Goal: Task Accomplishment & Management: Manage account settings

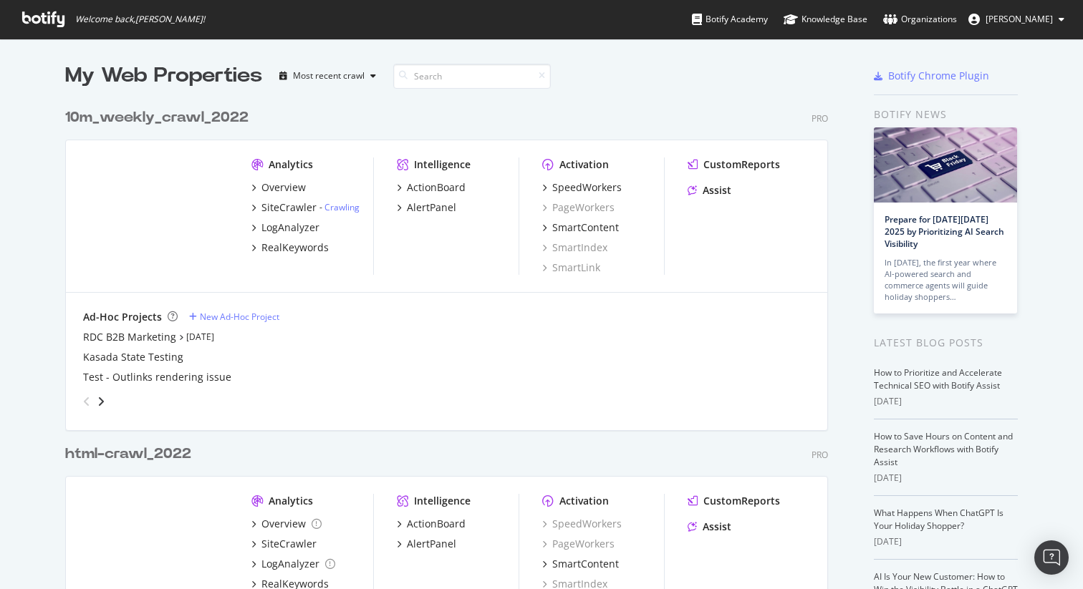
click at [155, 120] on div "10m_weekly_crawl_2022" at bounding box center [156, 117] width 183 height 21
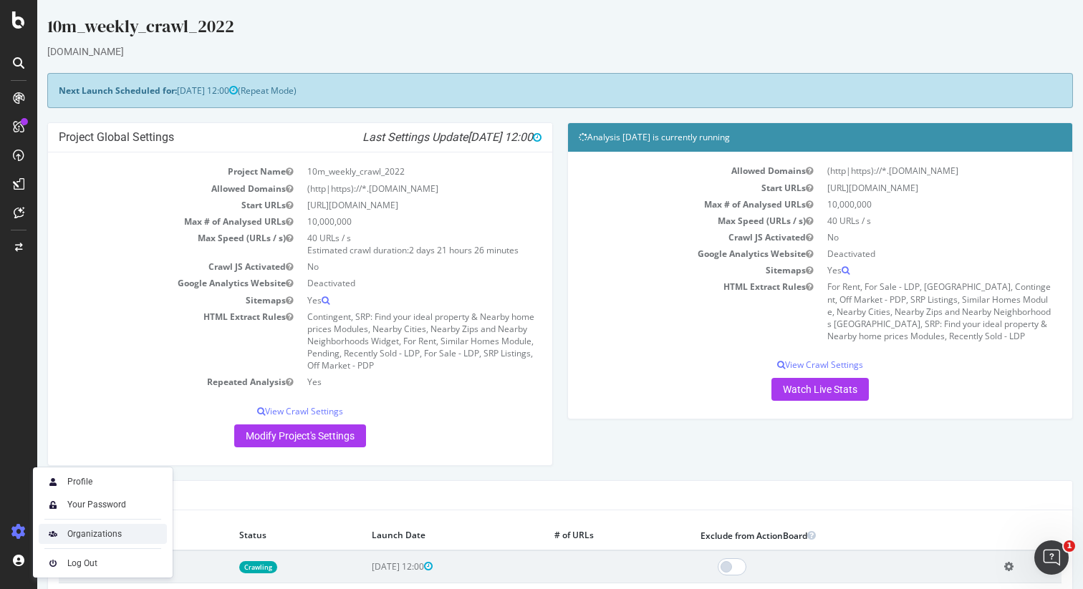
click at [75, 535] on div "Organizations" at bounding box center [94, 534] width 54 height 11
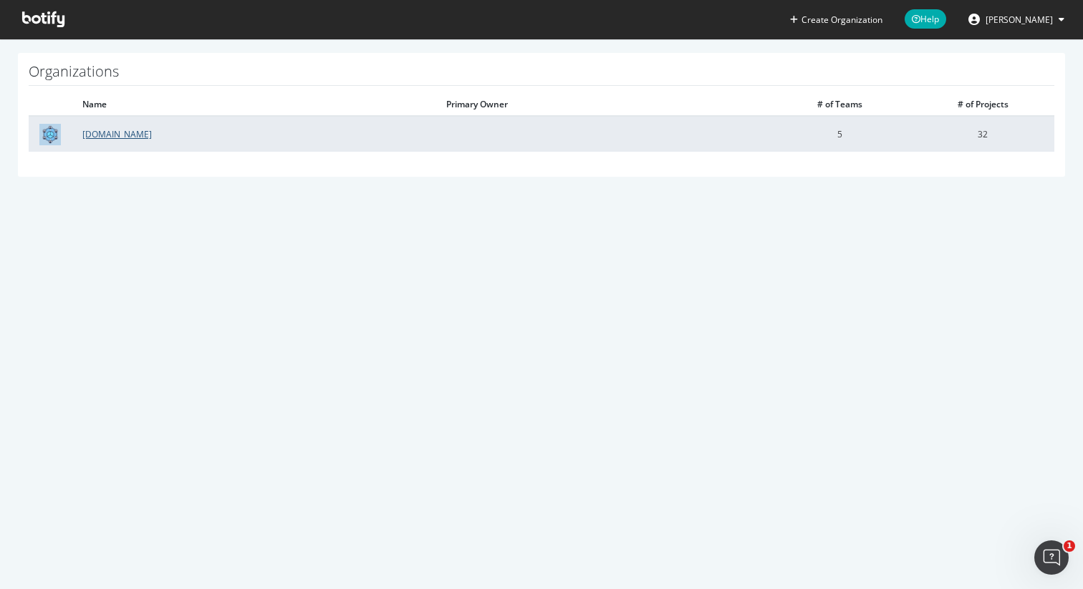
click at [105, 137] on link "Realtor.com" at bounding box center [116, 134] width 69 height 12
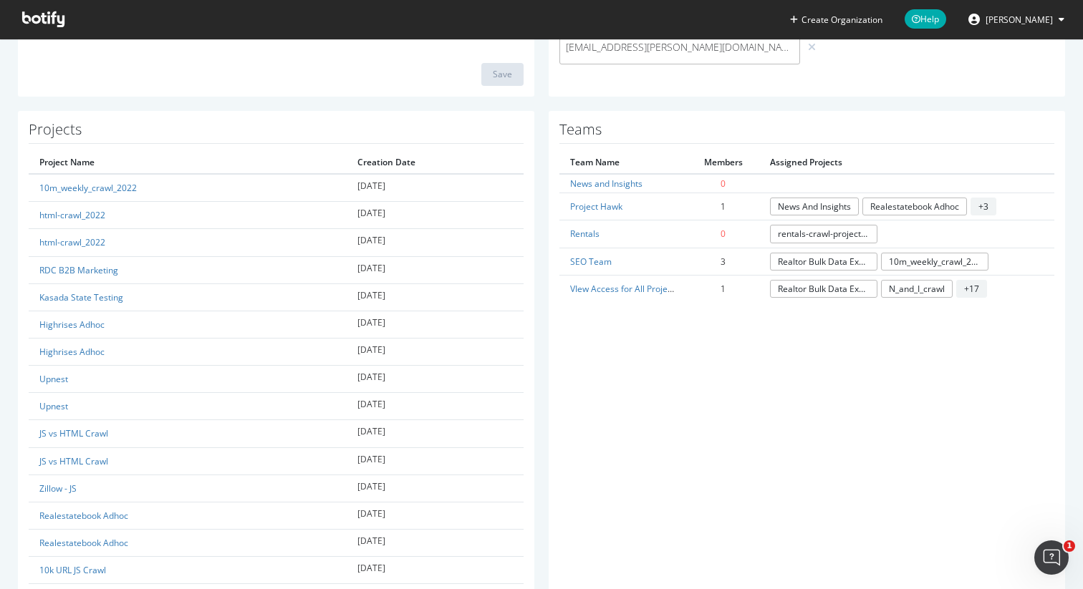
scroll to position [398, 0]
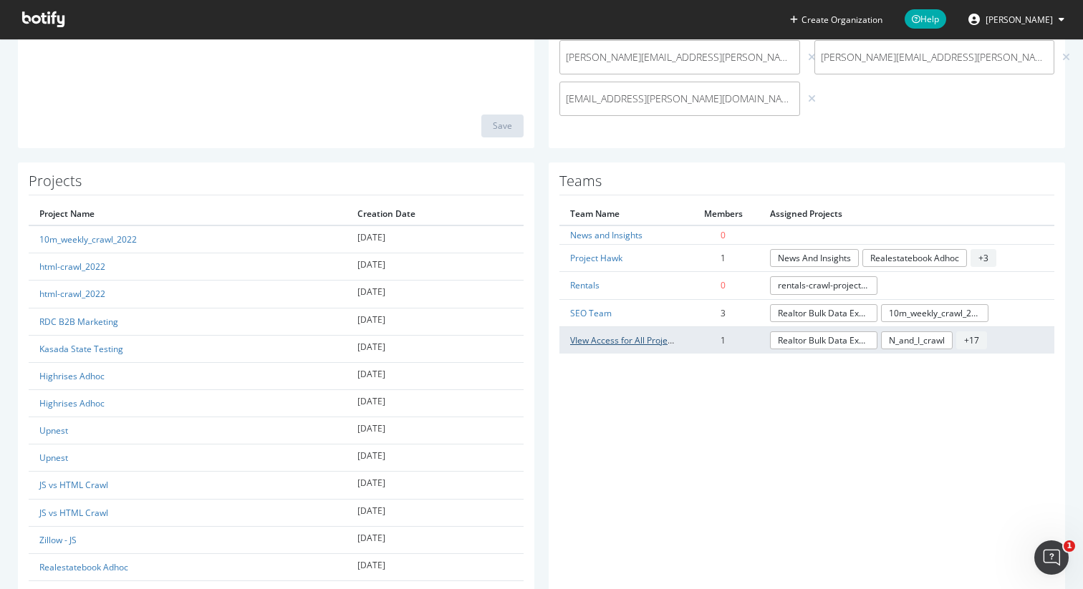
click at [590, 340] on link "VIew Access for All Projects" at bounding box center [624, 341] width 109 height 12
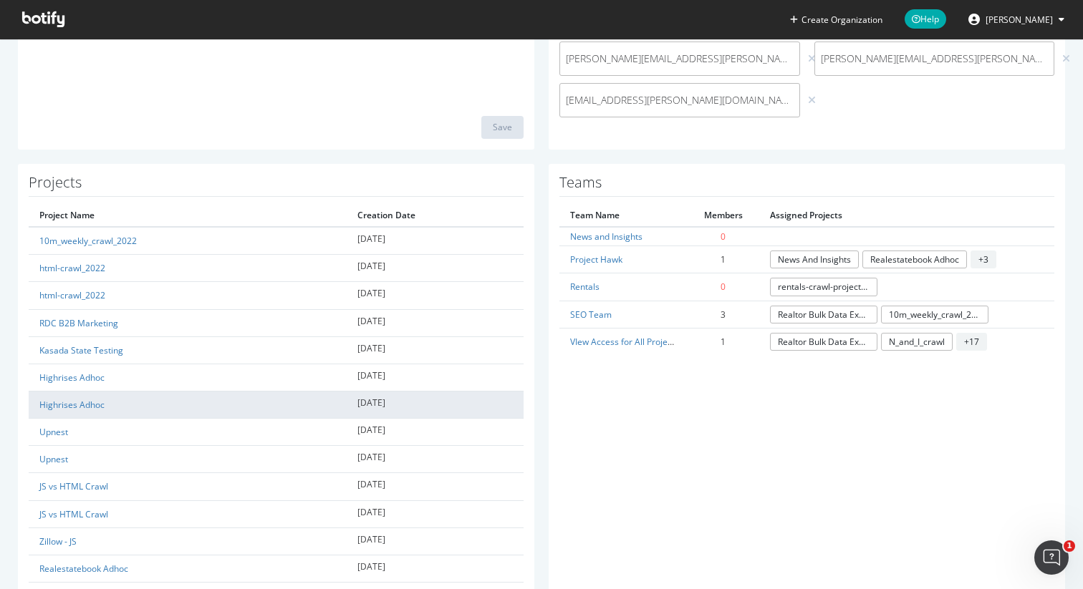
scroll to position [393, 0]
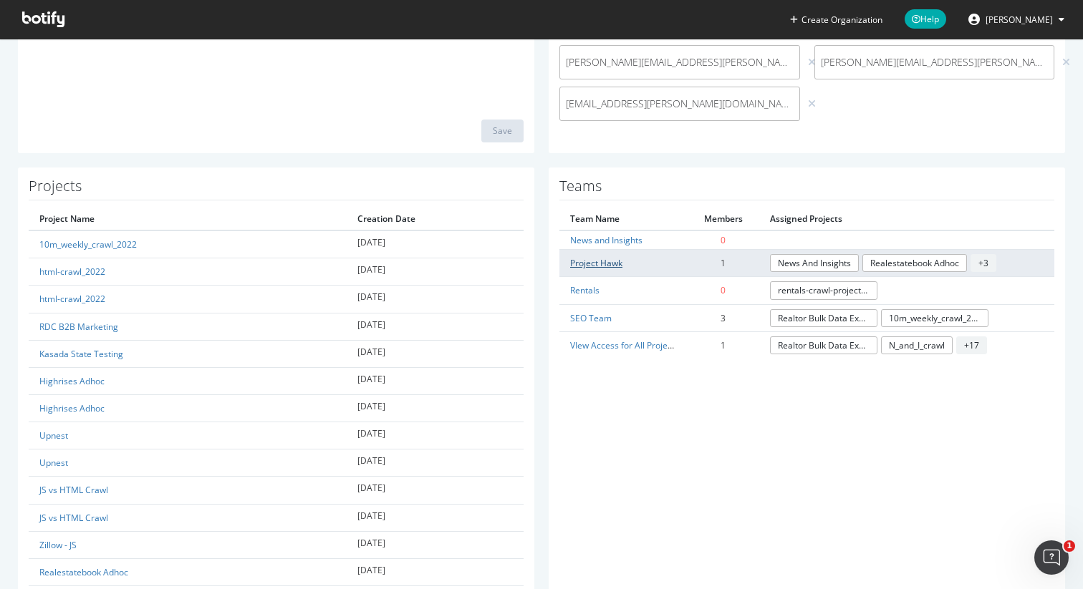
click at [607, 266] on link "Project Hawk" at bounding box center [596, 263] width 52 height 12
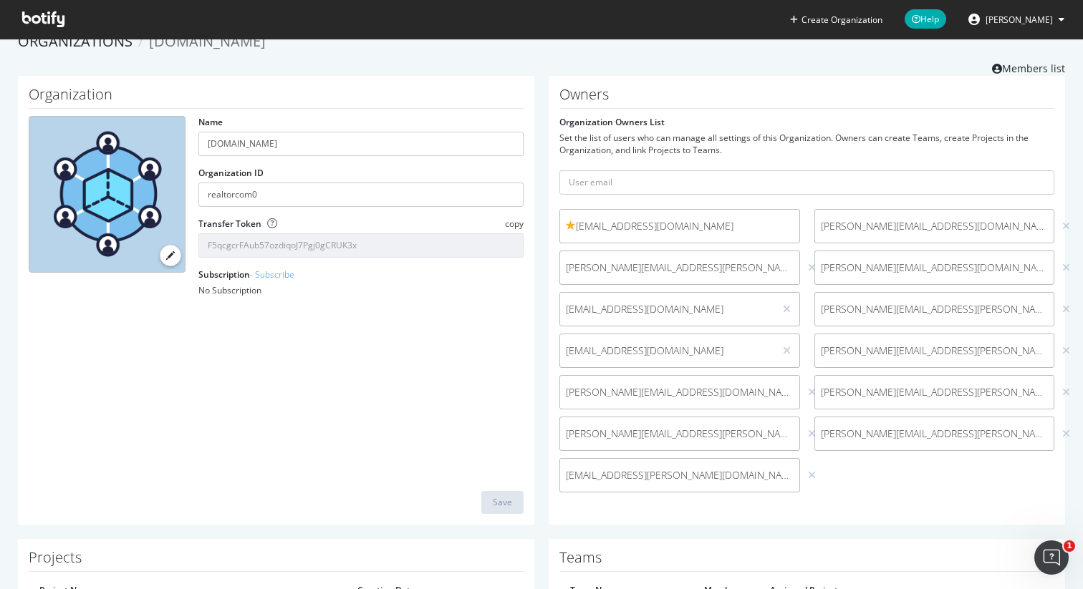
scroll to position [393, 0]
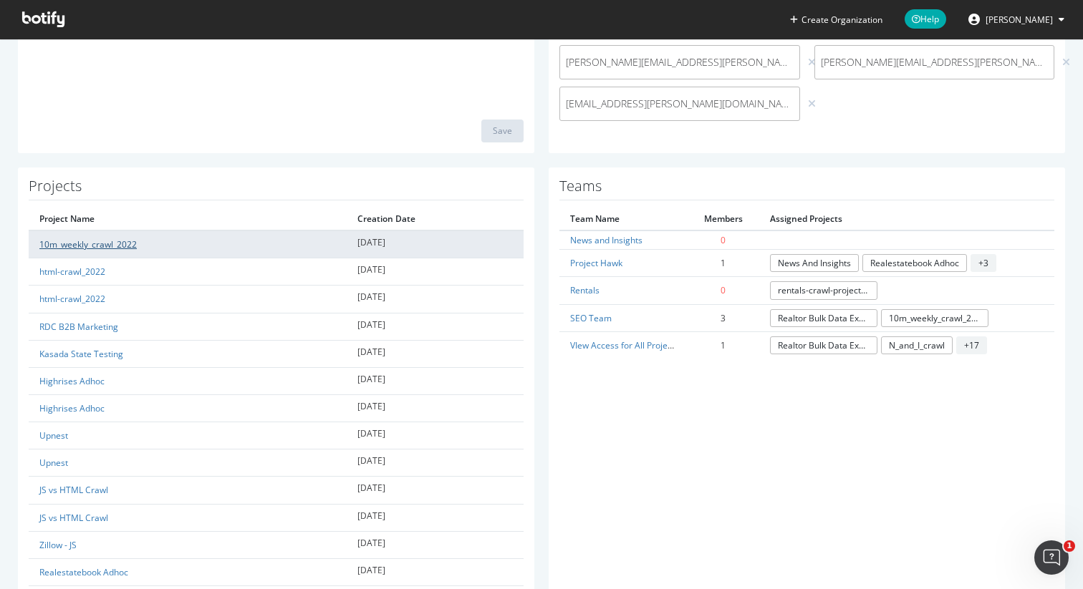
click at [94, 244] on link "10m_weekly_crawl_2022" at bounding box center [87, 245] width 97 height 12
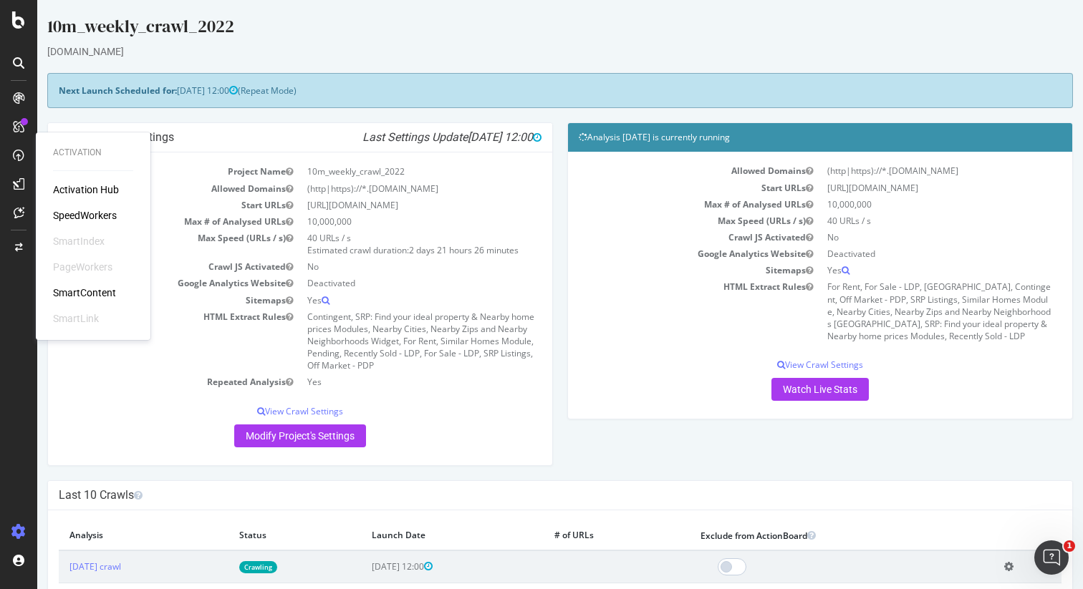
click at [69, 213] on div "SpeedWorkers" at bounding box center [85, 215] width 64 height 14
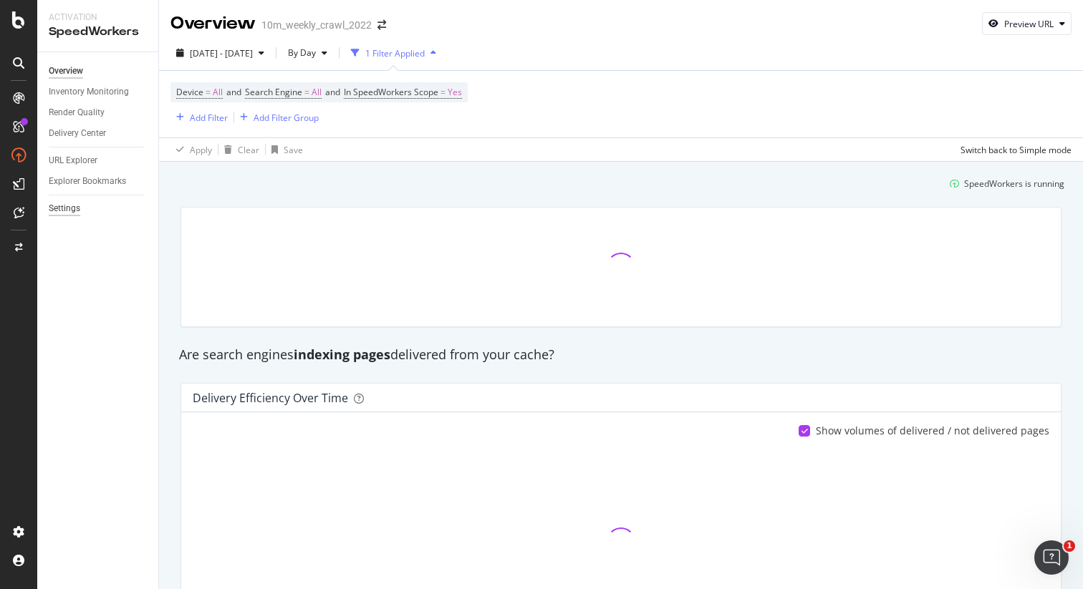
click at [69, 210] on div "Settings" at bounding box center [65, 208] width 32 height 15
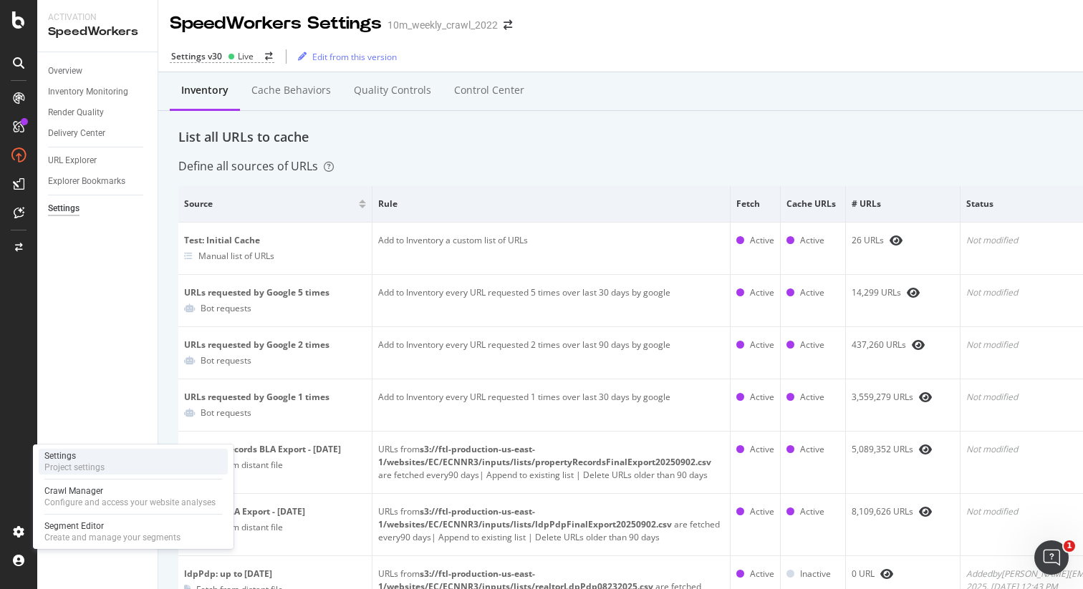
click at [80, 458] on div "Settings" at bounding box center [74, 456] width 60 height 11
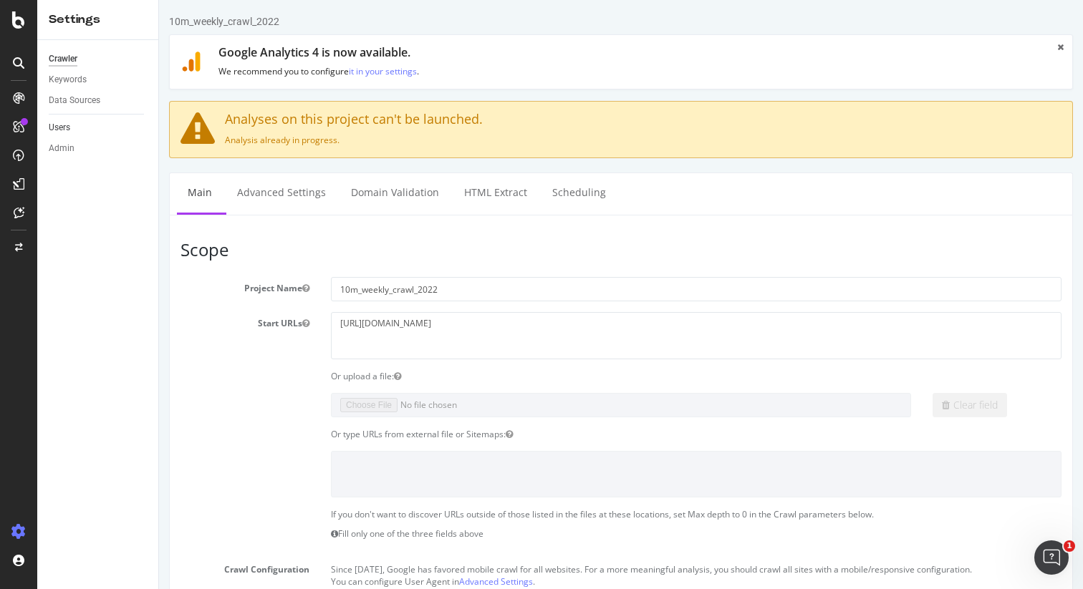
click at [72, 128] on link "Users" at bounding box center [99, 127] width 100 height 15
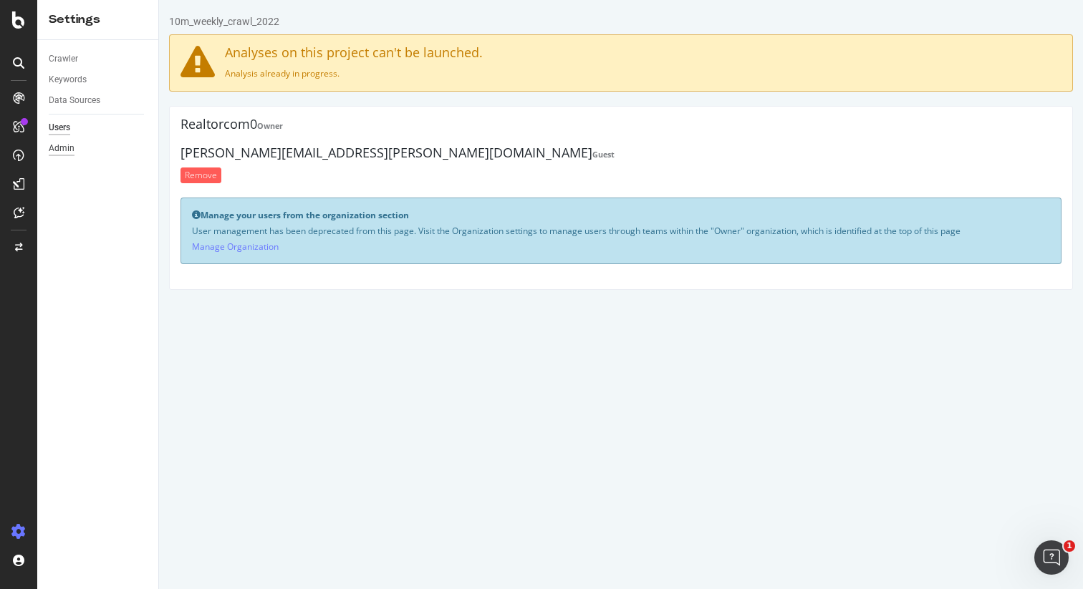
click at [65, 149] on div "Admin" at bounding box center [62, 148] width 26 height 15
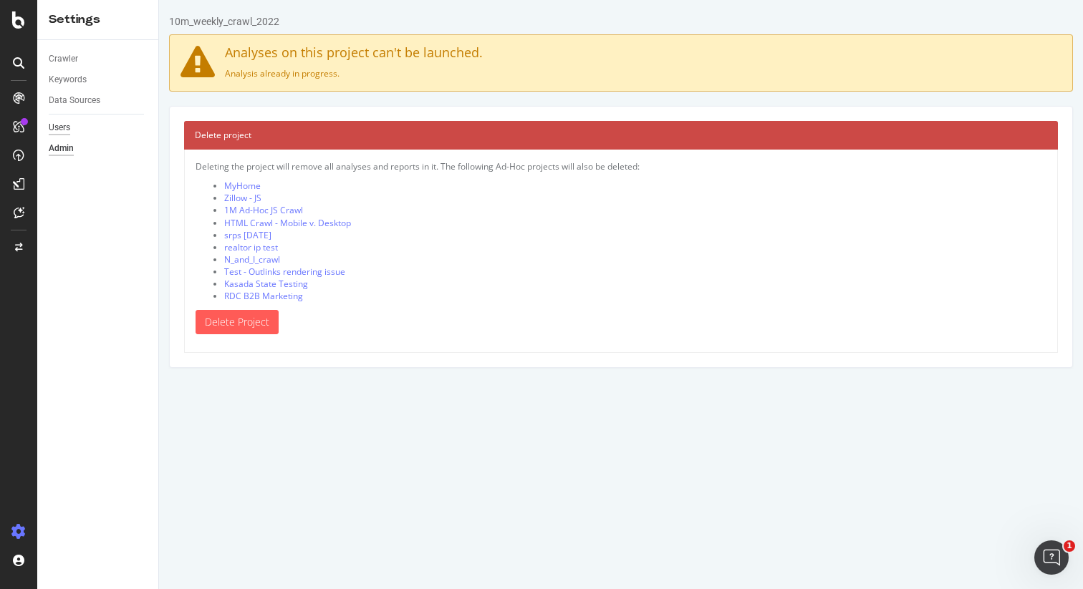
click at [64, 129] on div "Users" at bounding box center [59, 127] width 21 height 15
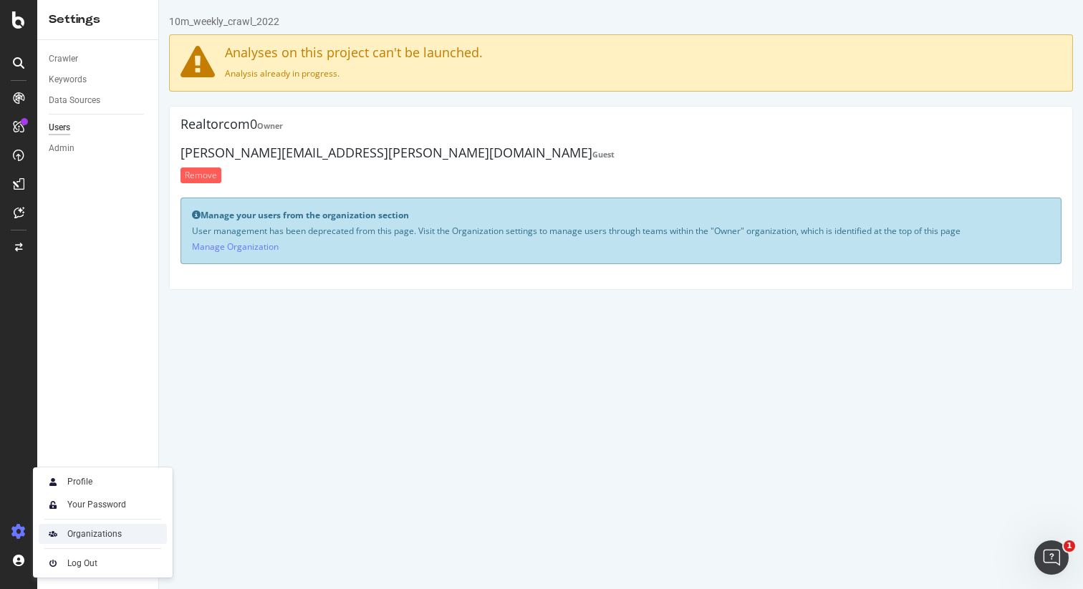
click at [79, 530] on div "Organizations" at bounding box center [94, 534] width 54 height 11
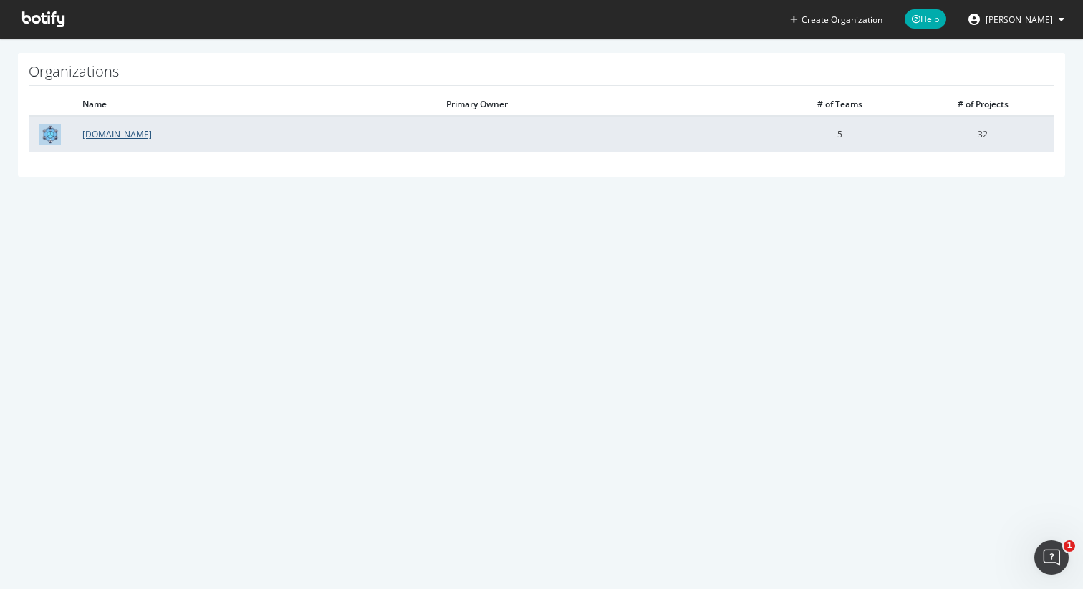
click at [117, 138] on link "Realtor.com" at bounding box center [116, 134] width 69 height 12
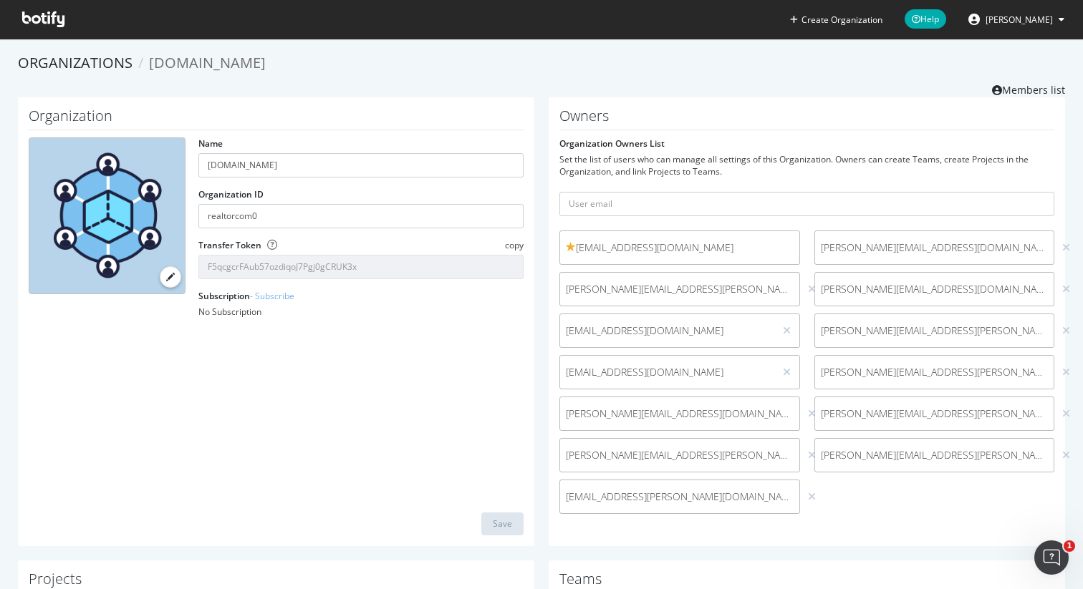
click at [1006, 19] on span "Matthew Schexnayder" at bounding box center [1019, 20] width 67 height 12
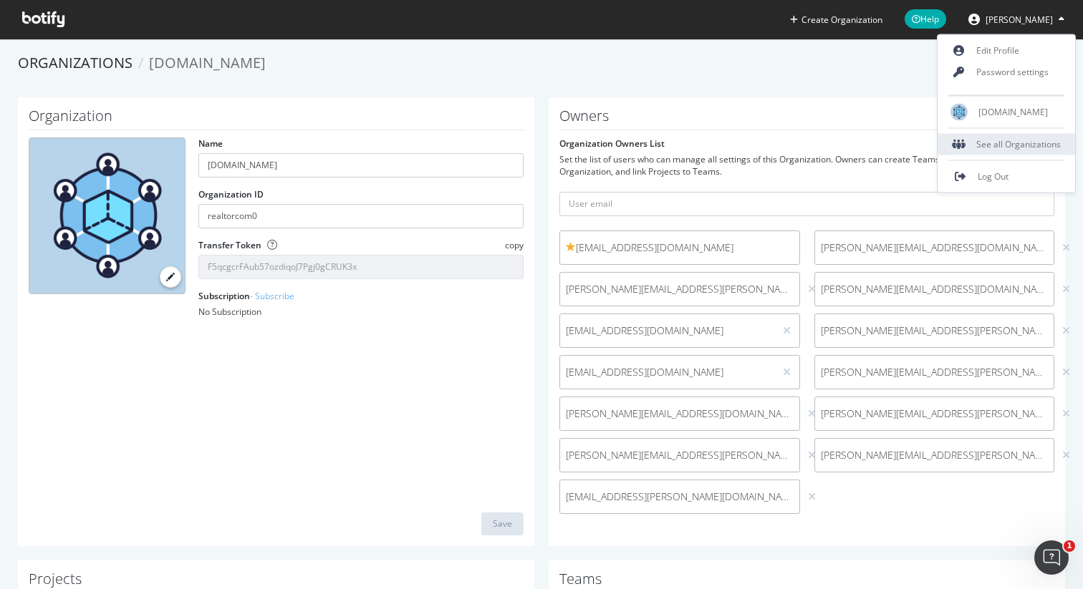
click at [1015, 150] on div "See all Organizations" at bounding box center [1007, 144] width 138 height 21
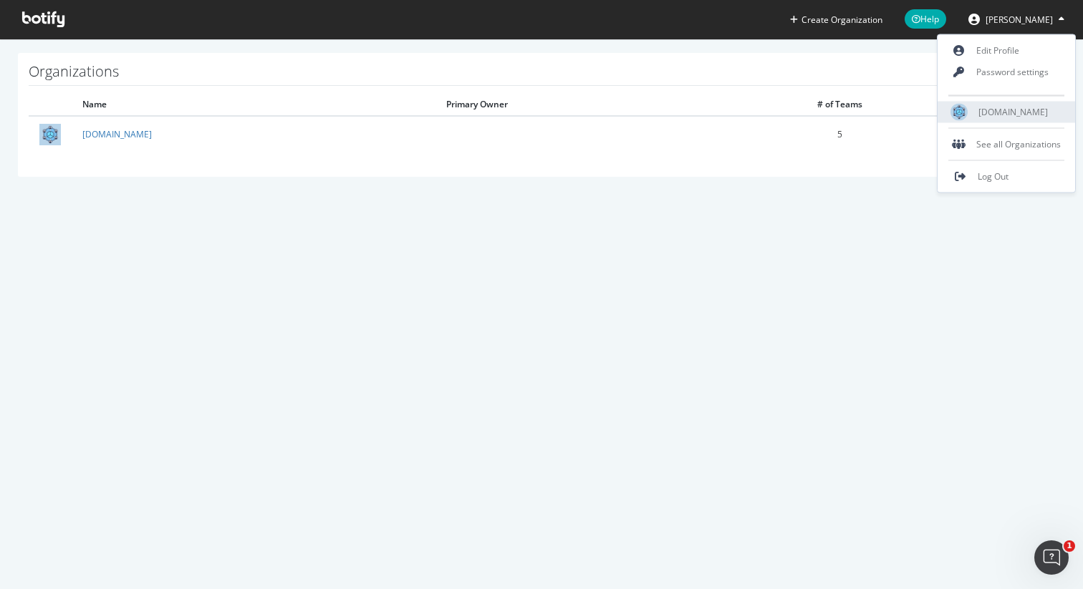
click at [980, 110] on span "Realtor.com" at bounding box center [1012, 112] width 69 height 12
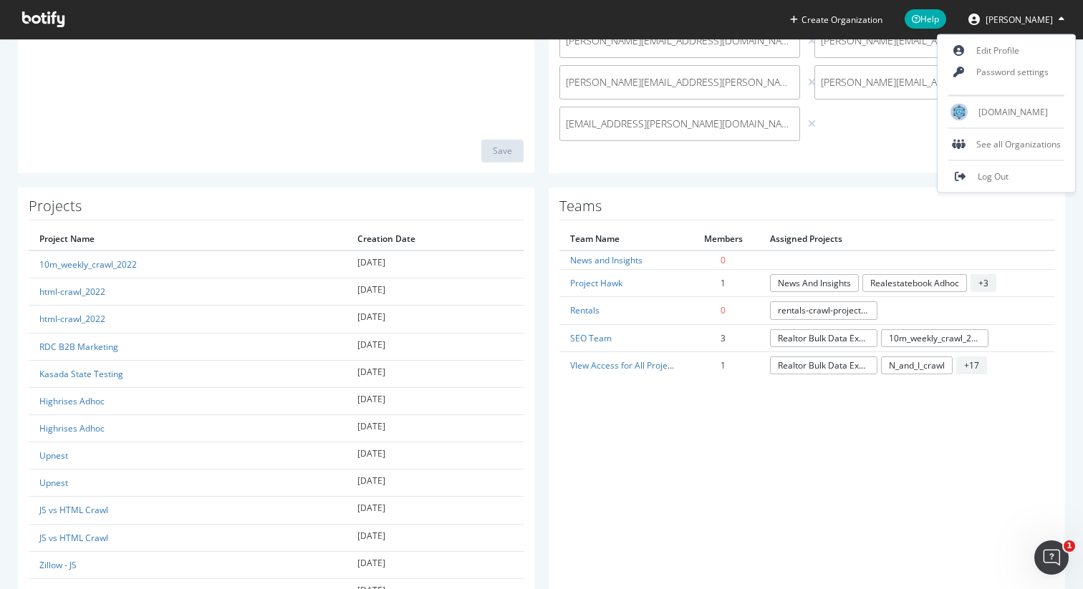
scroll to position [372, 0]
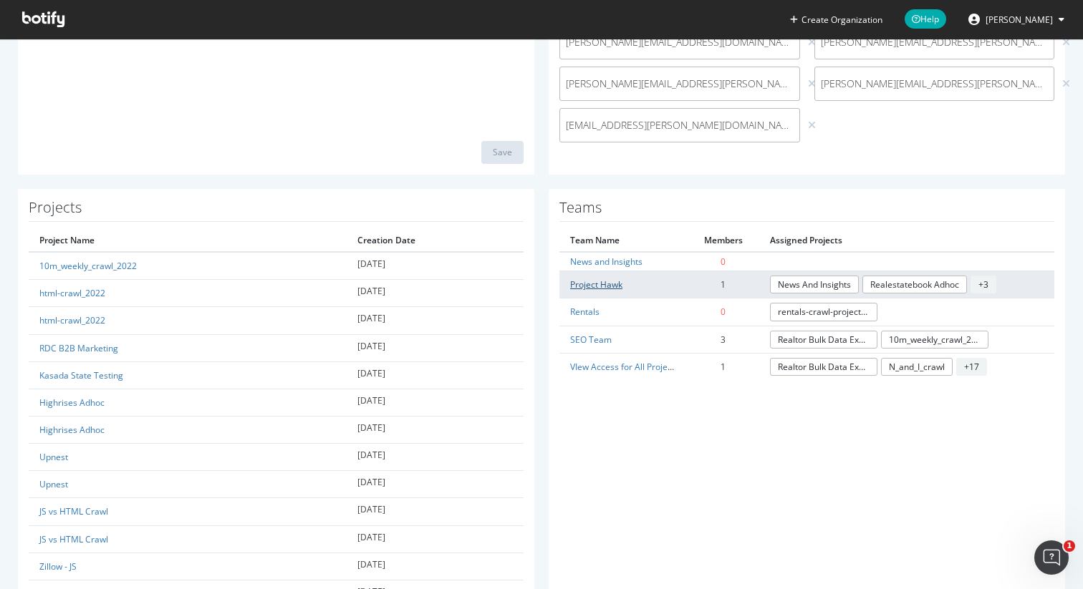
click at [581, 289] on link "Project Hawk" at bounding box center [596, 285] width 52 height 12
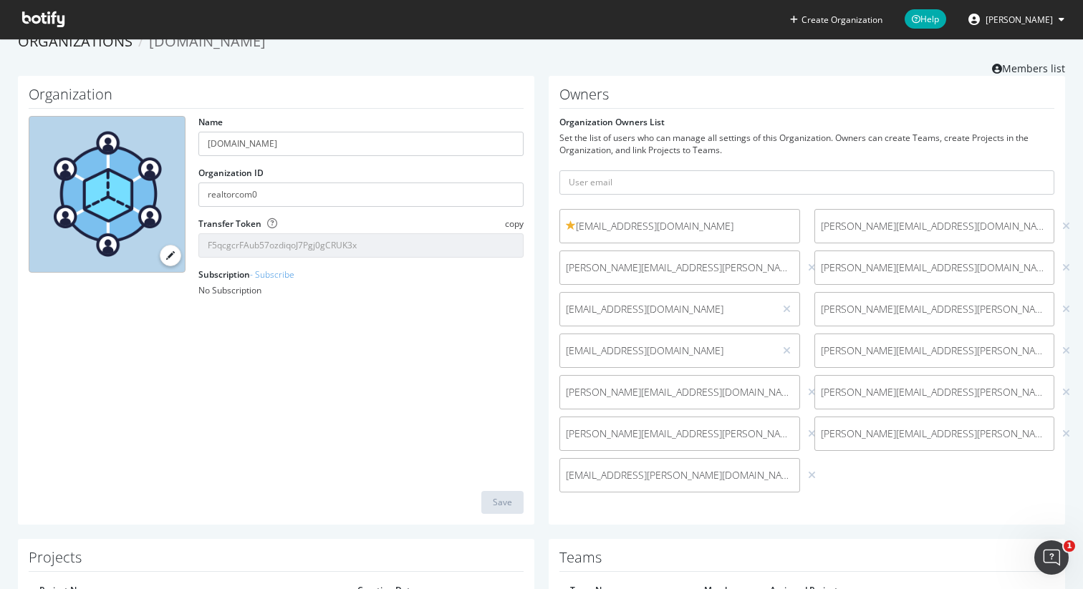
scroll to position [372, 0]
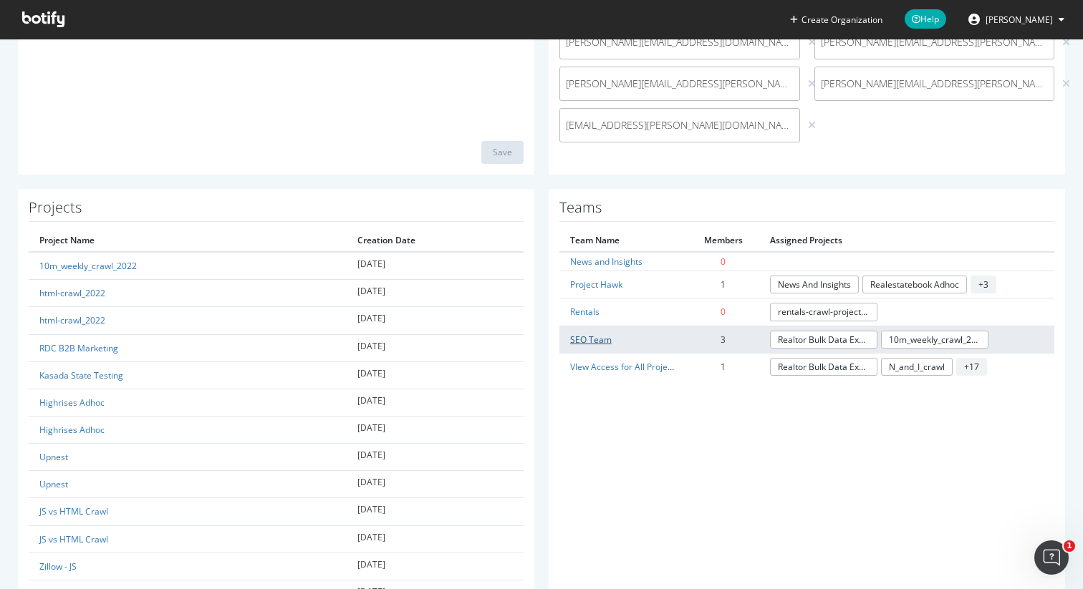
click at [582, 340] on link "SEO Team" at bounding box center [591, 340] width 42 height 12
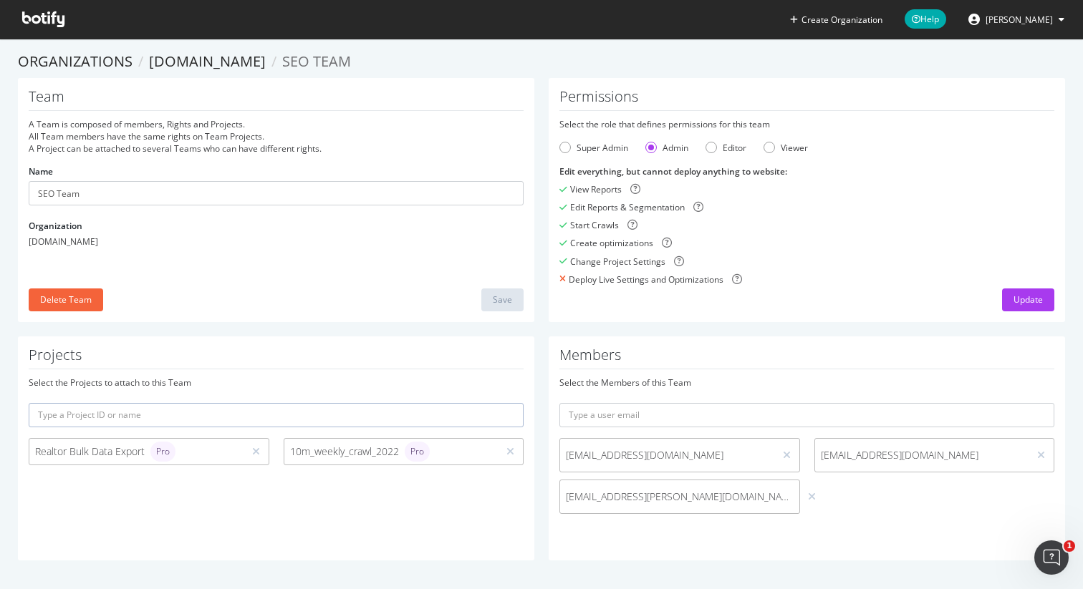
scroll to position [1, 0]
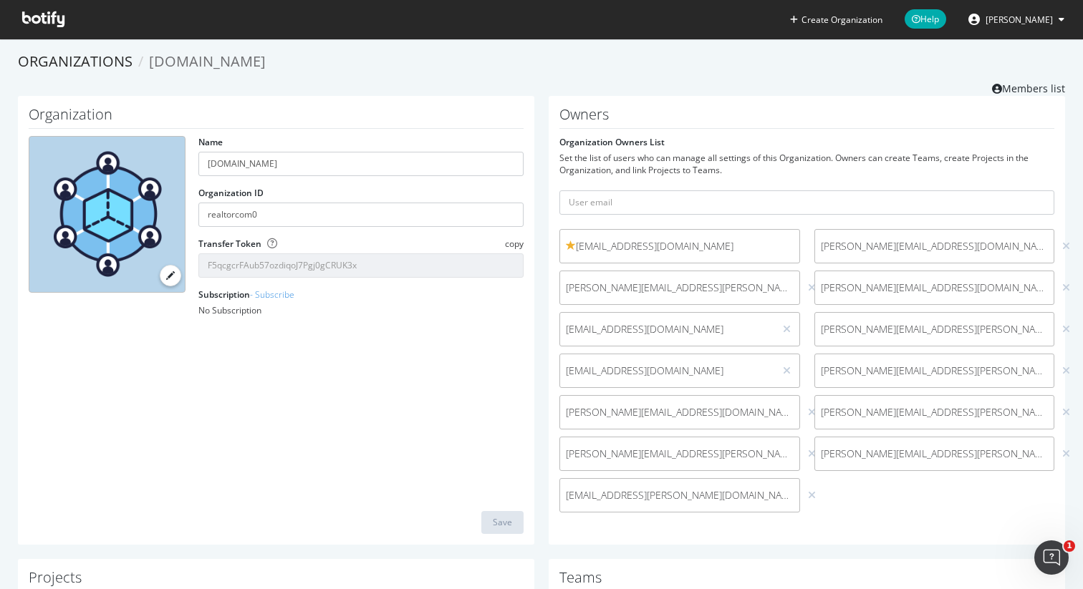
scroll to position [372, 0]
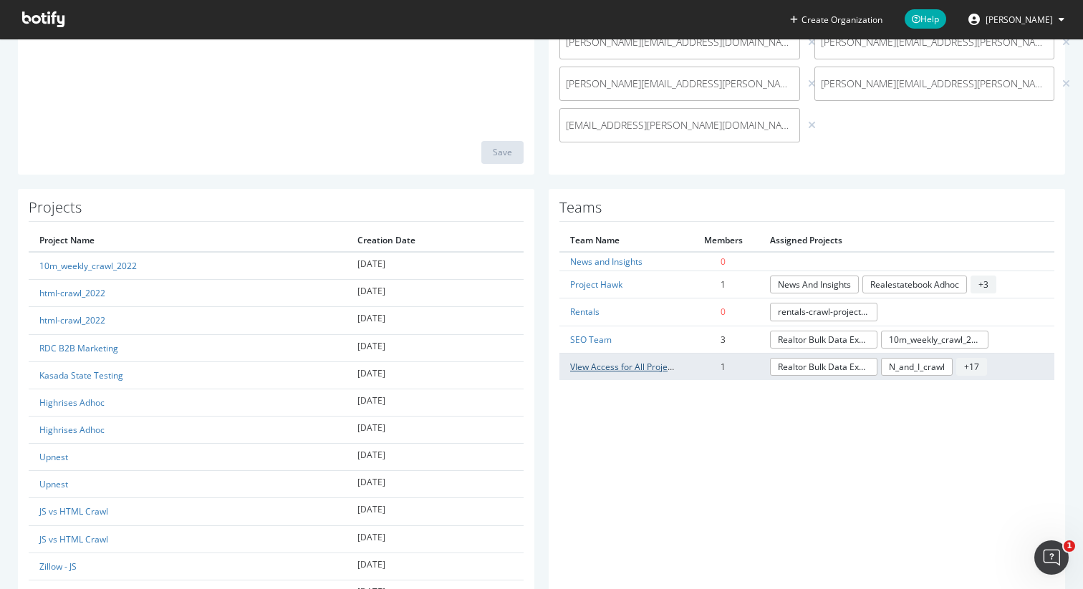
click at [587, 367] on link "VIew Access for All Projects" at bounding box center [624, 367] width 109 height 12
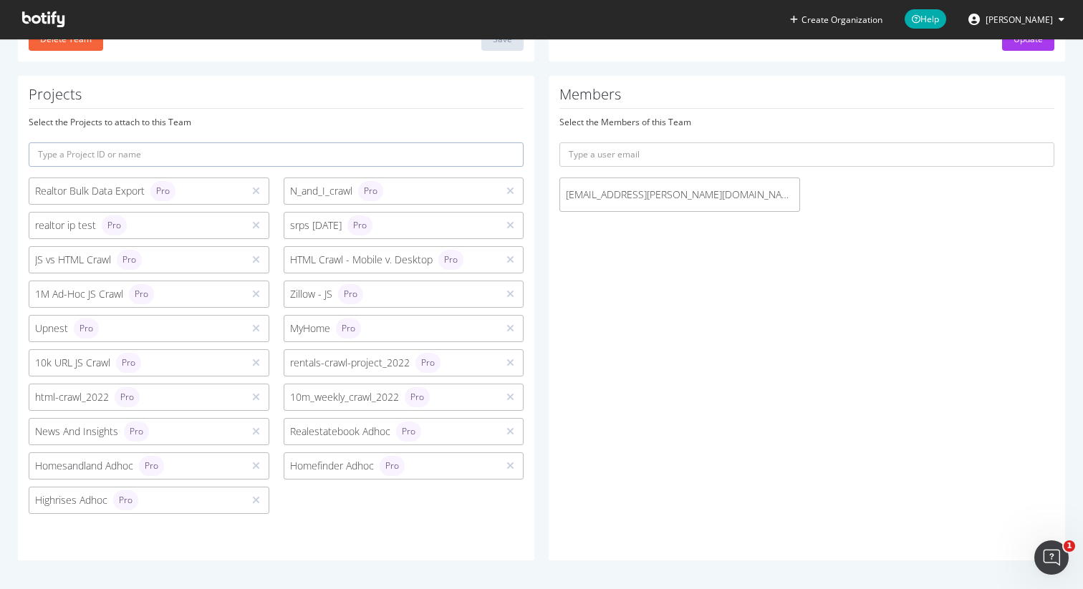
scroll to position [372, 0]
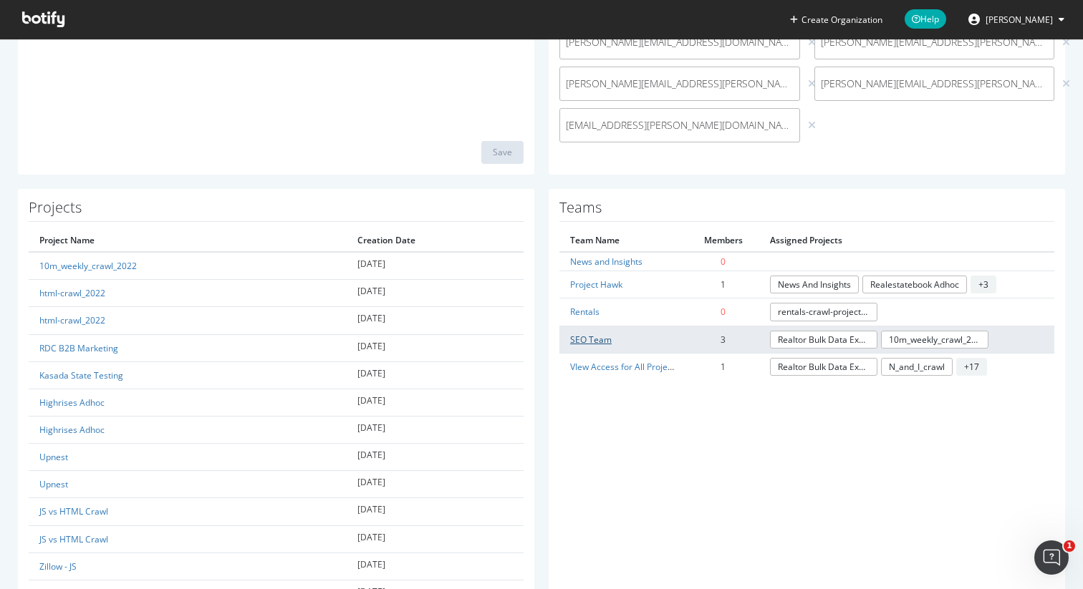
click at [584, 337] on link "SEO Team" at bounding box center [591, 340] width 42 height 12
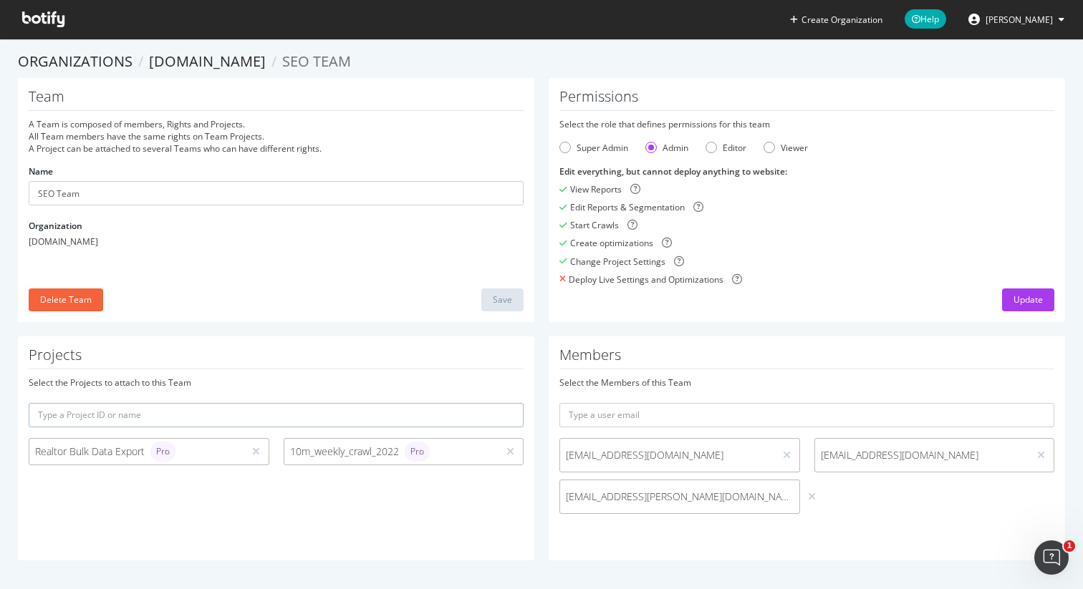
scroll to position [1, 0]
